Goal: Task Accomplishment & Management: Manage account settings

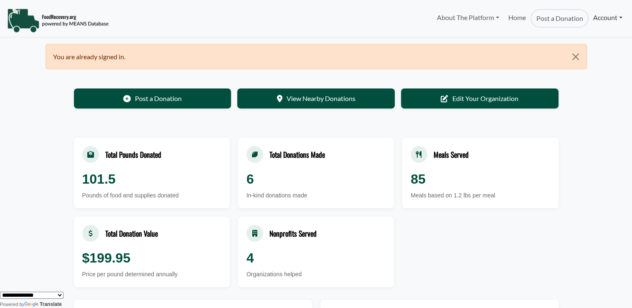
click at [606, 18] on link "Account" at bounding box center [608, 17] width 38 height 17
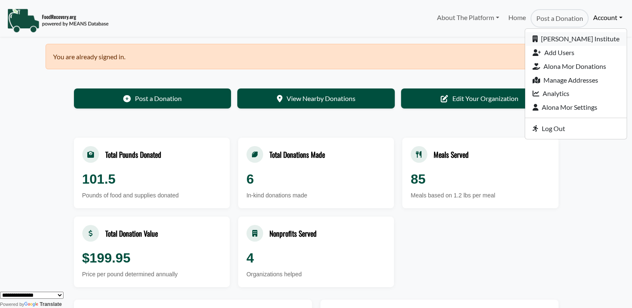
click at [590, 41] on link "[PERSON_NAME] Institute" at bounding box center [576, 39] width 102 height 14
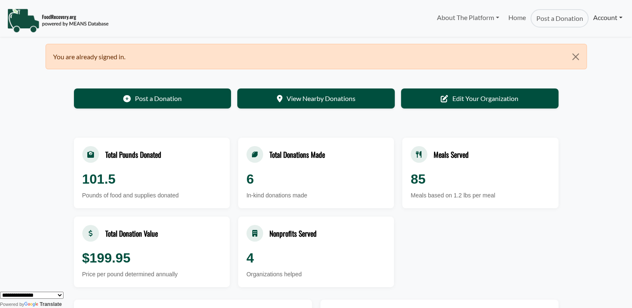
click at [606, 16] on link "Account" at bounding box center [608, 17] width 38 height 17
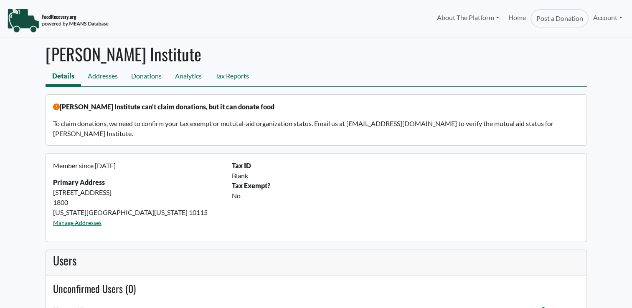
select select "Language Translate Widget"
click at [605, 15] on link "Account" at bounding box center [608, 17] width 38 height 17
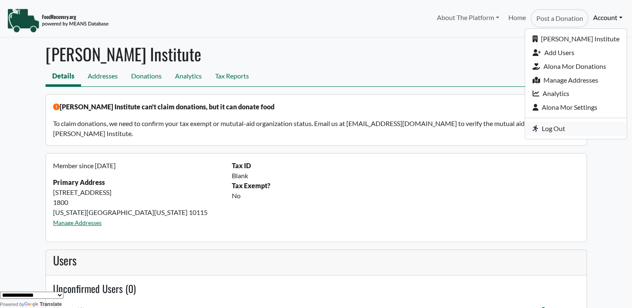
click at [556, 128] on link "Log Out" at bounding box center [576, 129] width 102 height 14
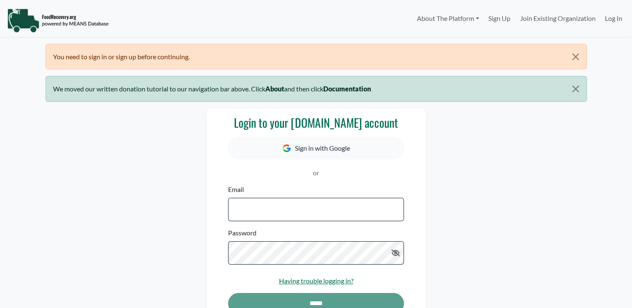
select select "Language Translate Widget"
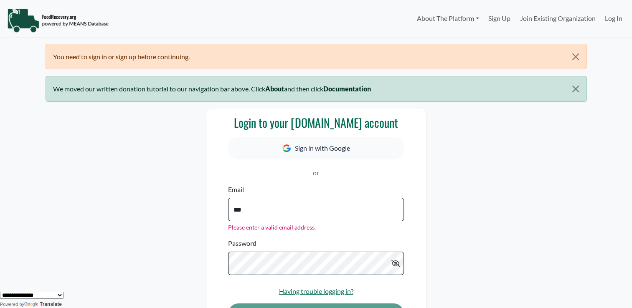
type input "**********"
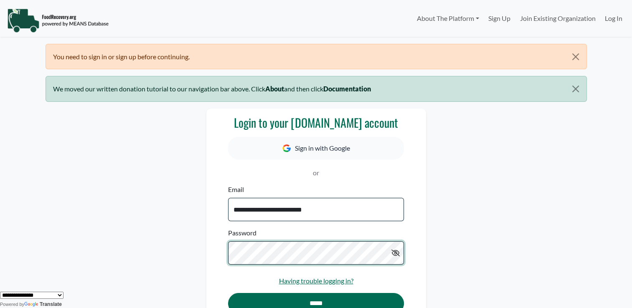
click at [228, 293] on input "*****" at bounding box center [315, 303] width 175 height 21
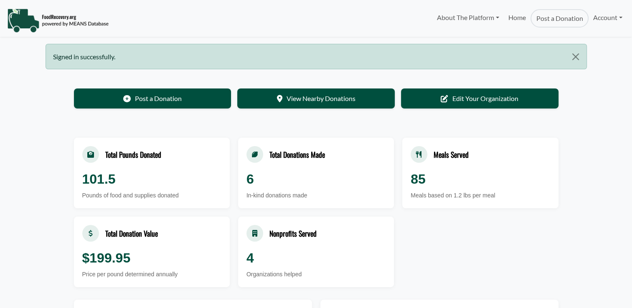
select select "Language Translate Widget"
click at [65, 22] on img at bounding box center [58, 20] width 102 height 25
